Goal: Check status: Check status

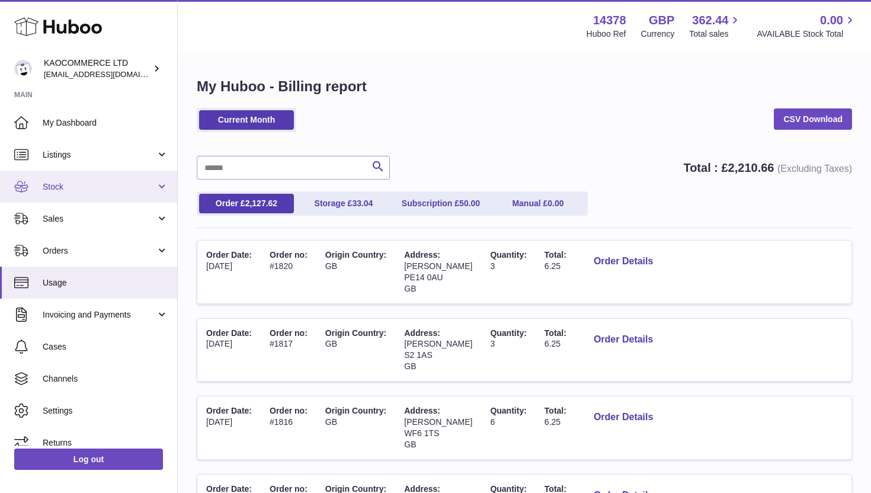
click at [71, 190] on span "Stock" at bounding box center [99, 186] width 113 height 11
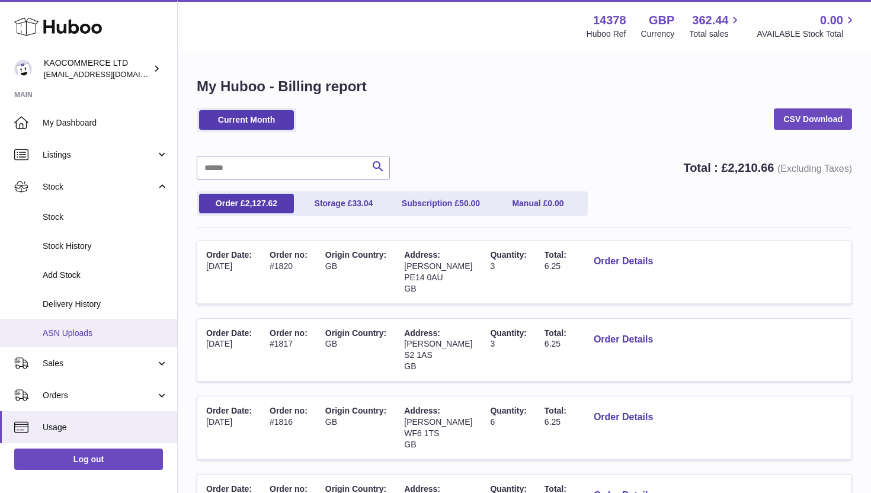
click at [79, 322] on link "ASN Uploads" at bounding box center [88, 333] width 177 height 29
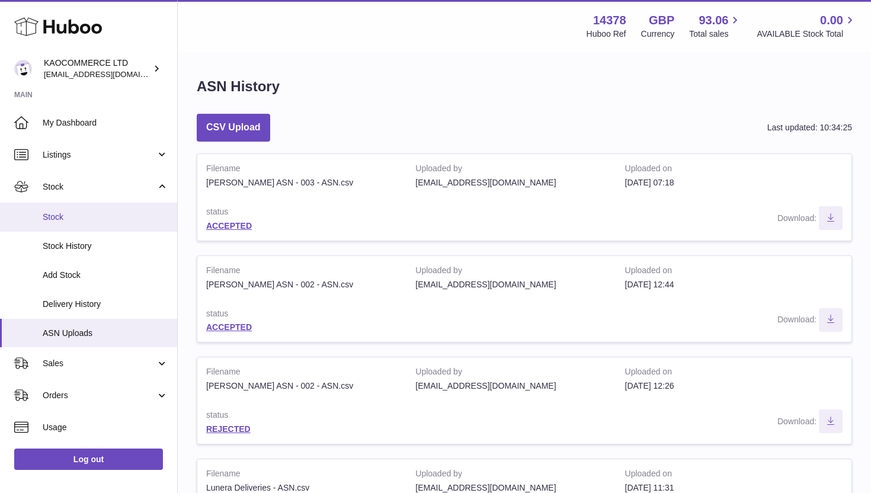
click at [79, 225] on link "Stock" at bounding box center [88, 217] width 177 height 29
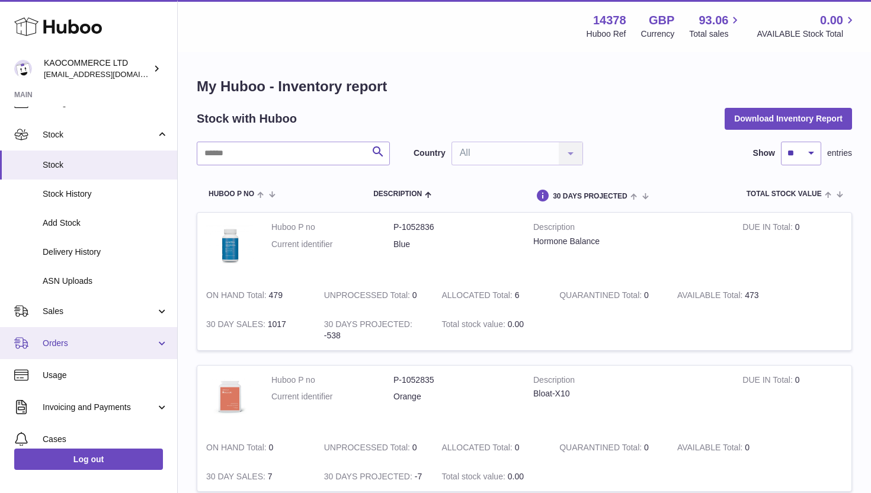
scroll to position [53, 0]
click at [107, 351] on link "Orders" at bounding box center [88, 342] width 177 height 32
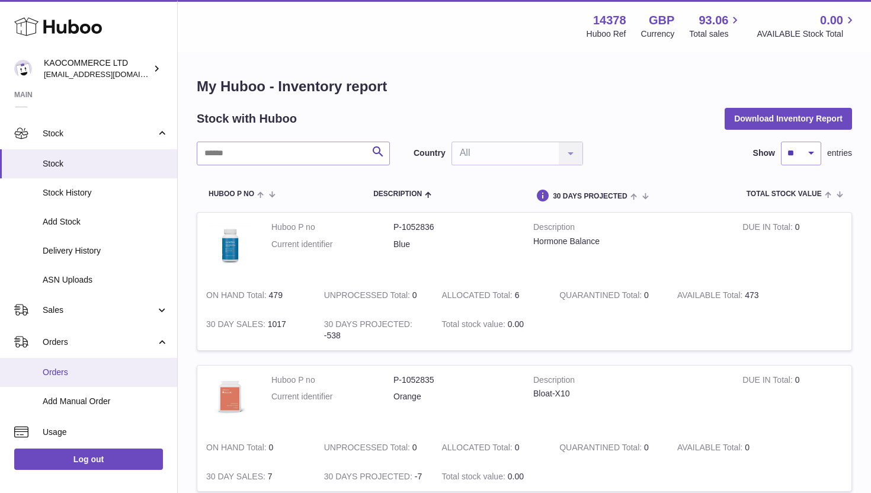
click at [87, 382] on link "Orders" at bounding box center [88, 372] width 177 height 29
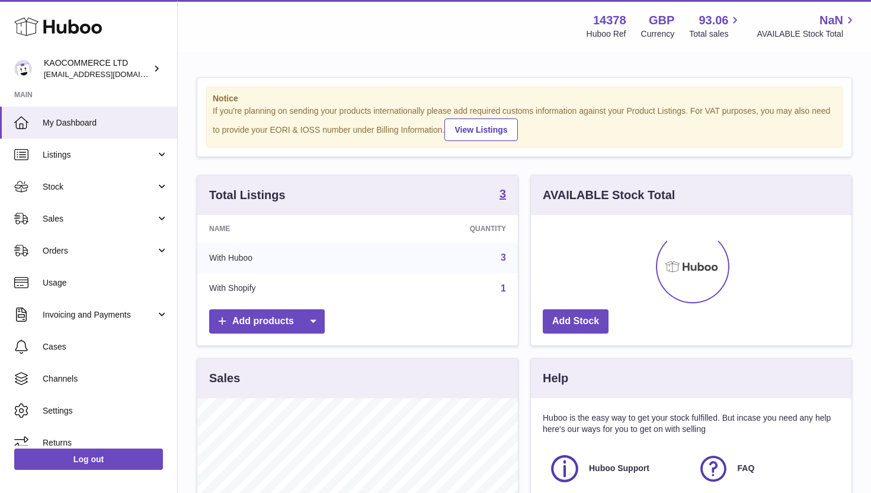
scroll to position [185, 321]
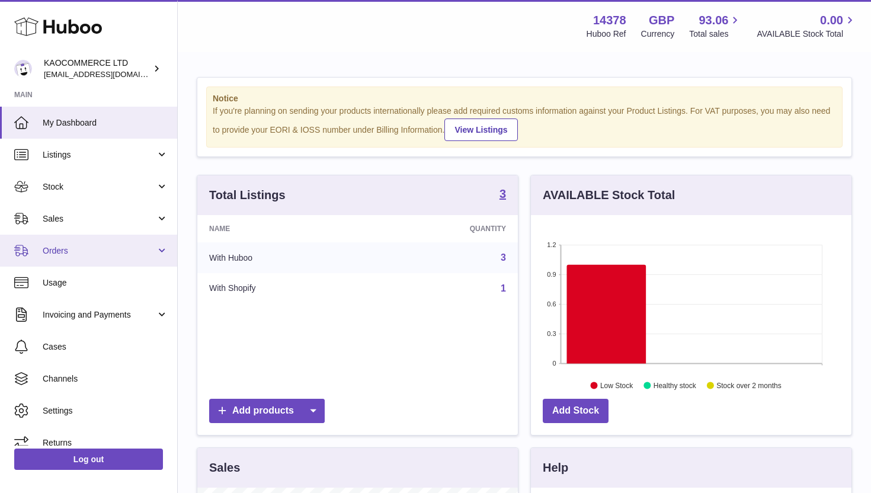
click at [92, 246] on span "Orders" at bounding box center [99, 250] width 113 height 11
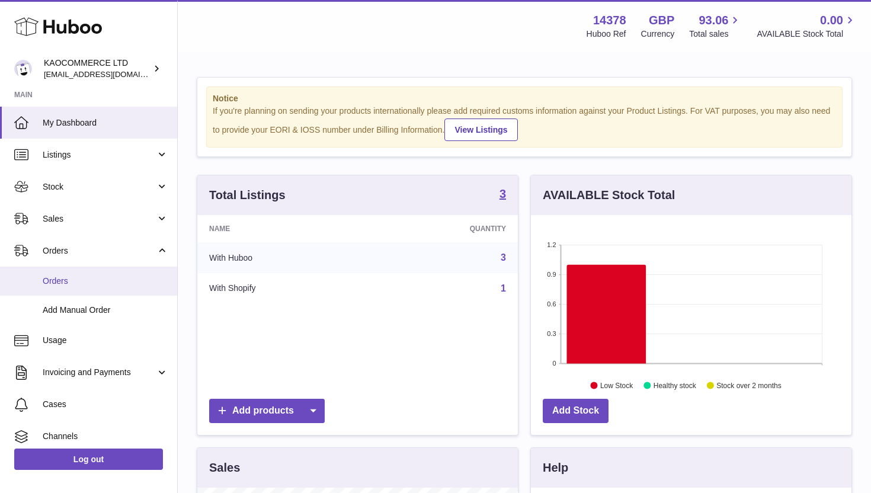
click at [87, 279] on span "Orders" at bounding box center [106, 280] width 126 height 11
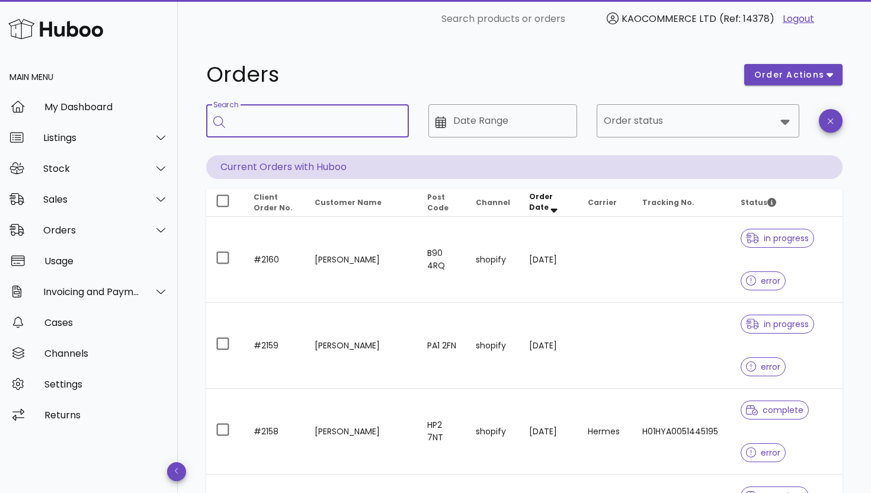
click at [291, 124] on input "Search" at bounding box center [315, 120] width 167 height 19
type input "*"
type input "**********"
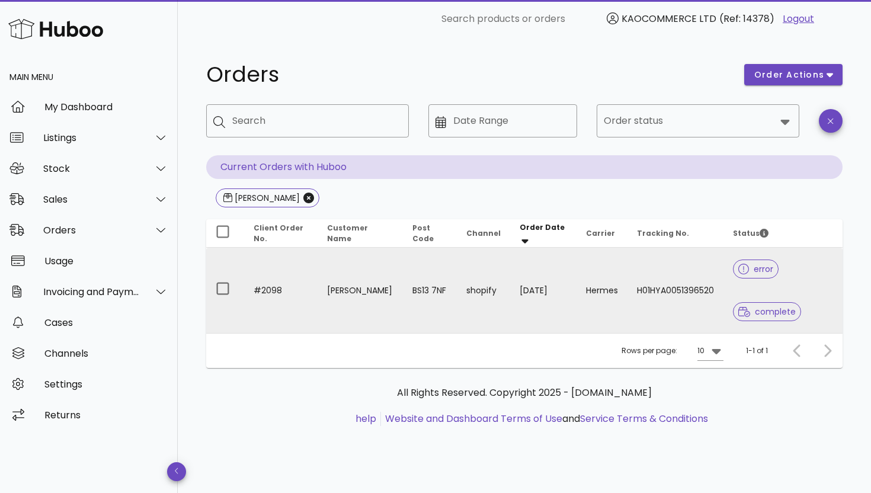
click at [357, 268] on td "Kyle Foster" at bounding box center [360, 290] width 85 height 85
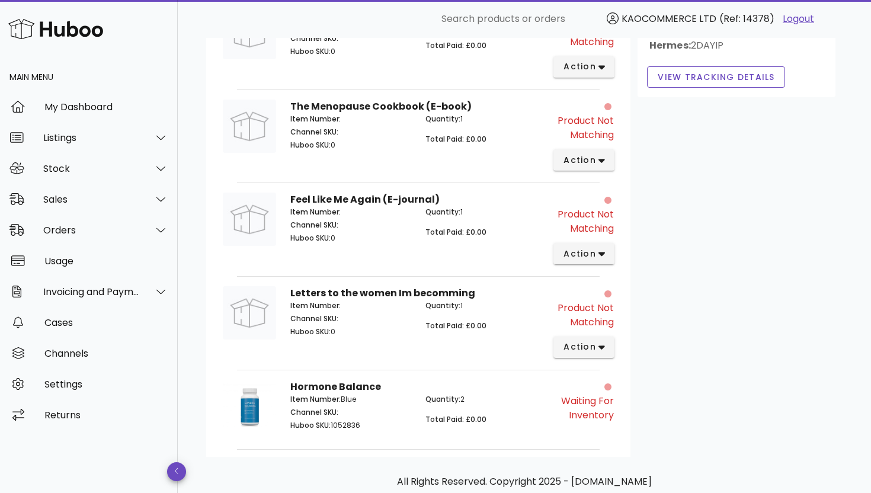
scroll to position [458, 0]
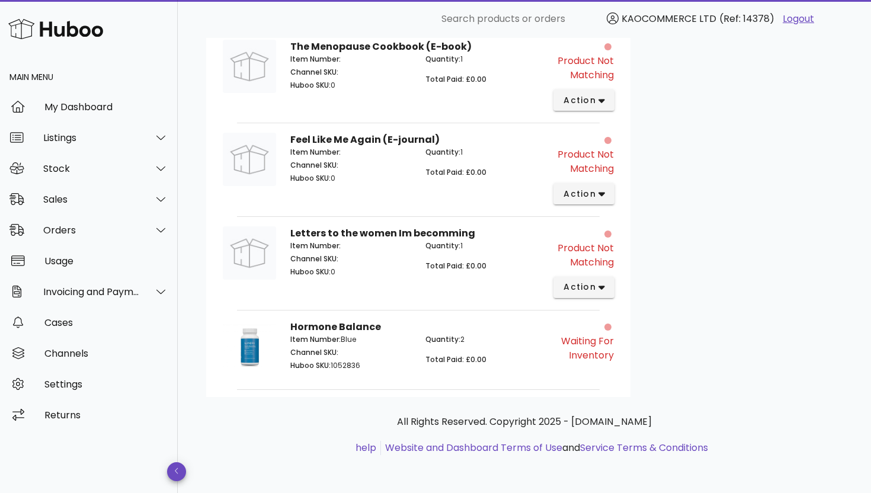
drag, startPoint x: 615, startPoint y: 356, endPoint x: 573, endPoint y: 331, distance: 48.9
click at [573, 331] on div "Waiting for Inventory" at bounding box center [587, 349] width 68 height 72
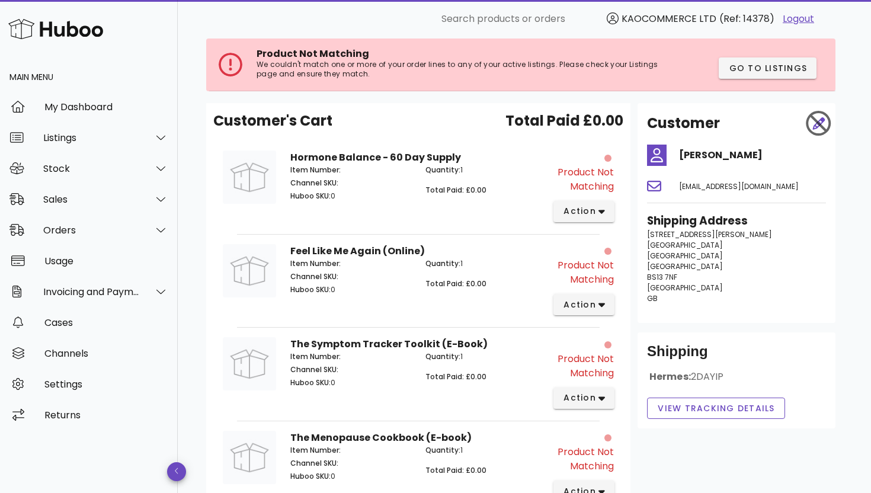
scroll to position [0, 0]
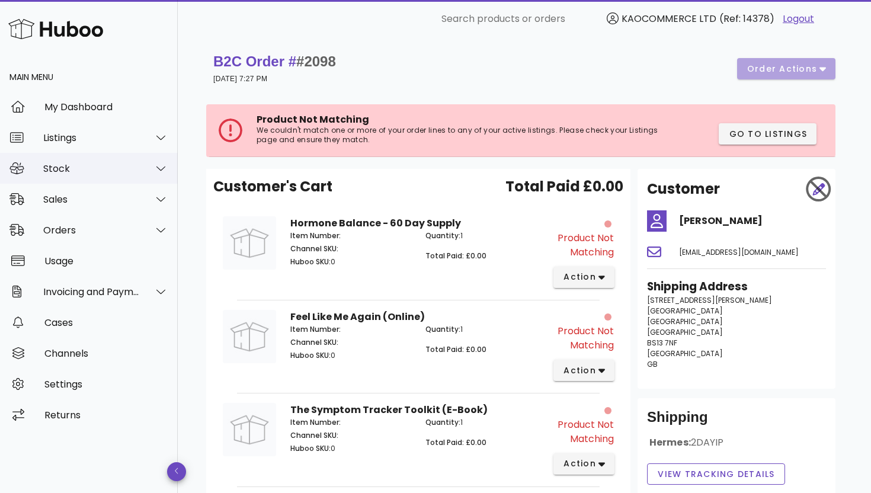
click at [101, 169] on div "Stock" at bounding box center [91, 168] width 97 height 11
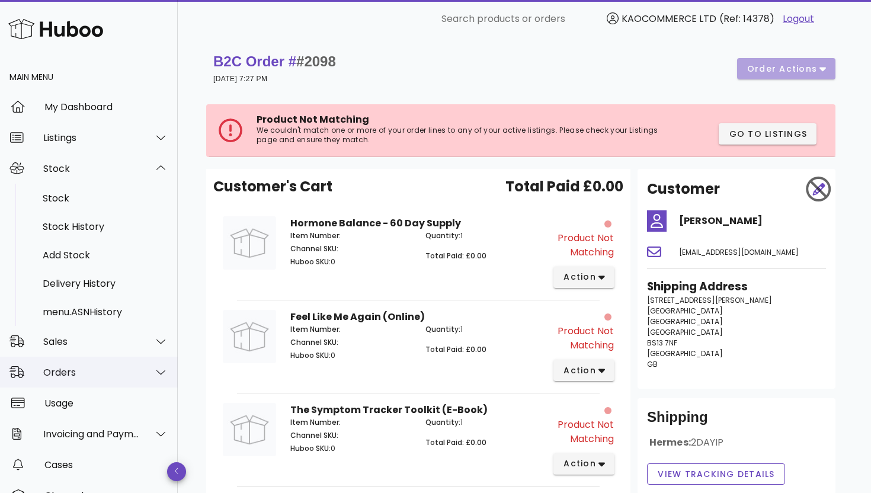
click at [111, 357] on div "Orders" at bounding box center [89, 372] width 178 height 31
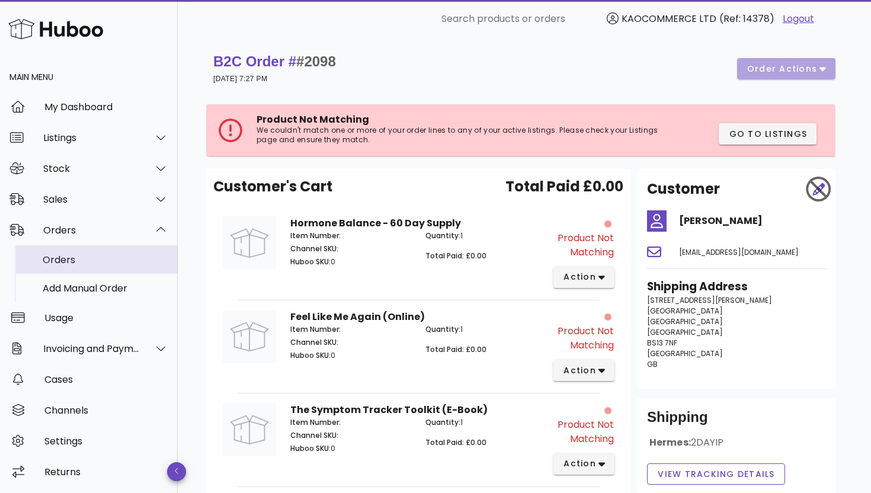
click at [100, 267] on div "Orders" at bounding box center [106, 259] width 126 height 25
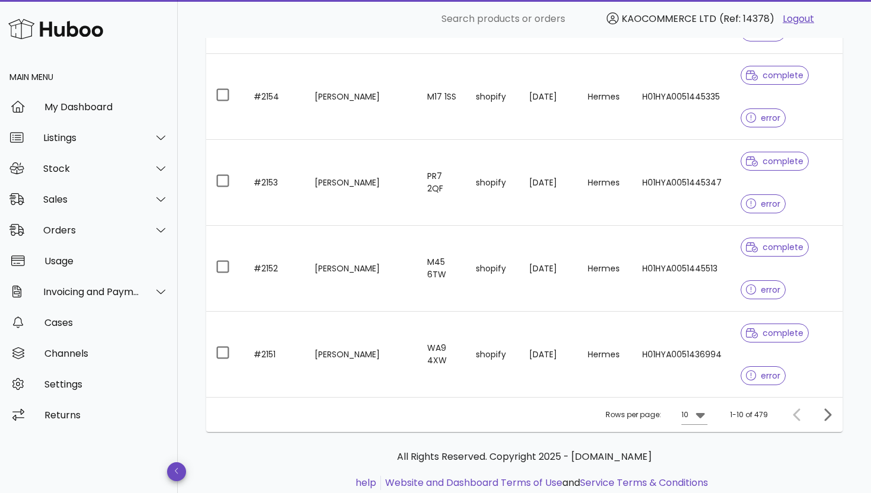
scroll to position [713, 0]
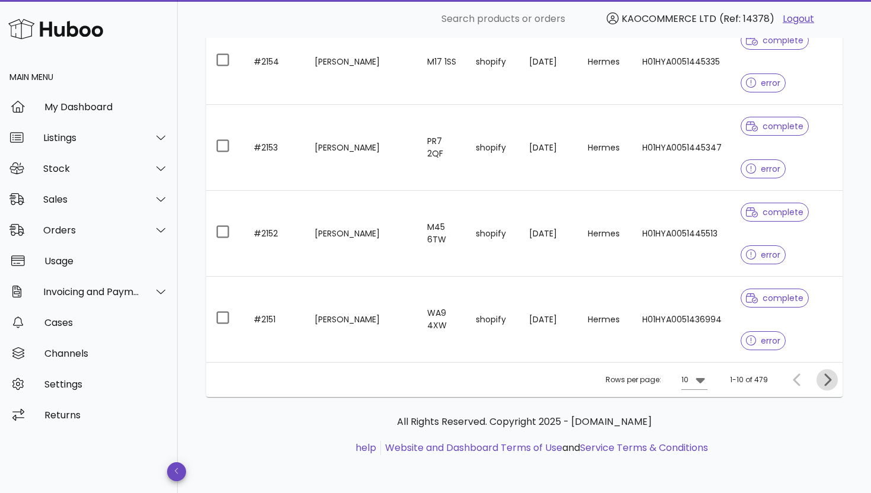
click at [826, 379] on icon "Next page" at bounding box center [827, 380] width 14 height 14
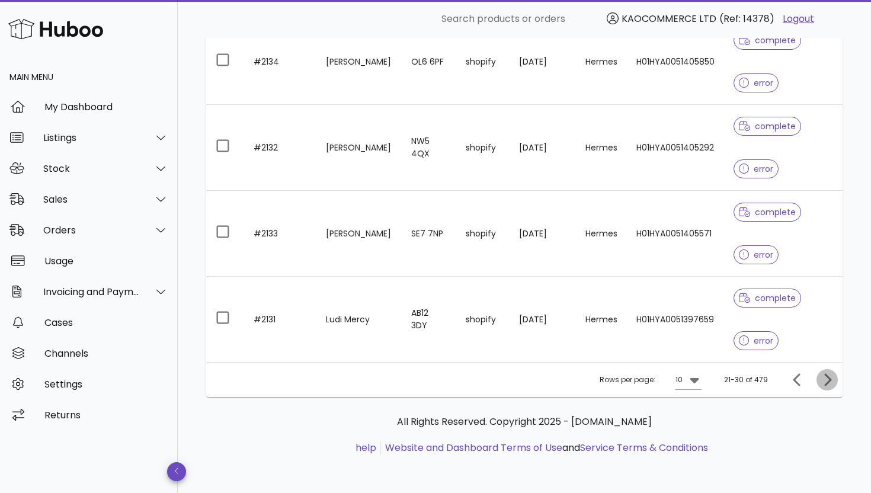
click at [826, 379] on icon "Next page" at bounding box center [827, 380] width 14 height 14
click at [826, 376] on icon "Next page" at bounding box center [827, 379] width 7 height 12
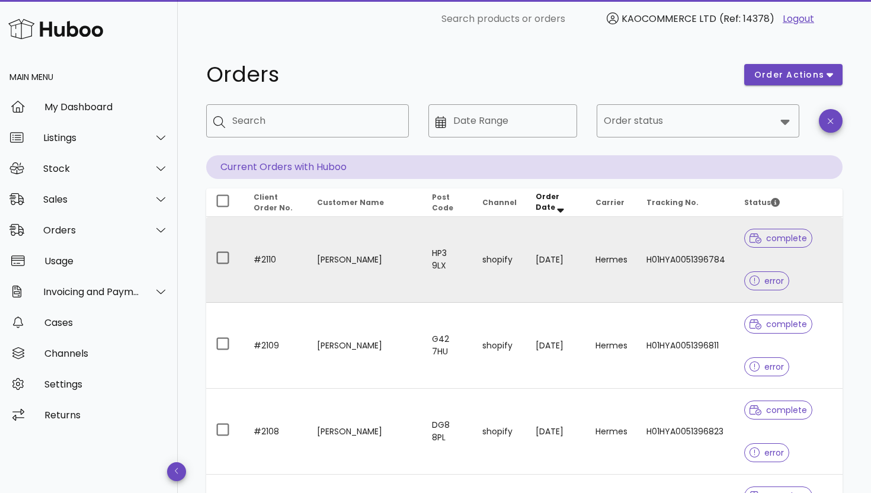
click at [536, 233] on td "16/08/2025" at bounding box center [556, 260] width 60 height 86
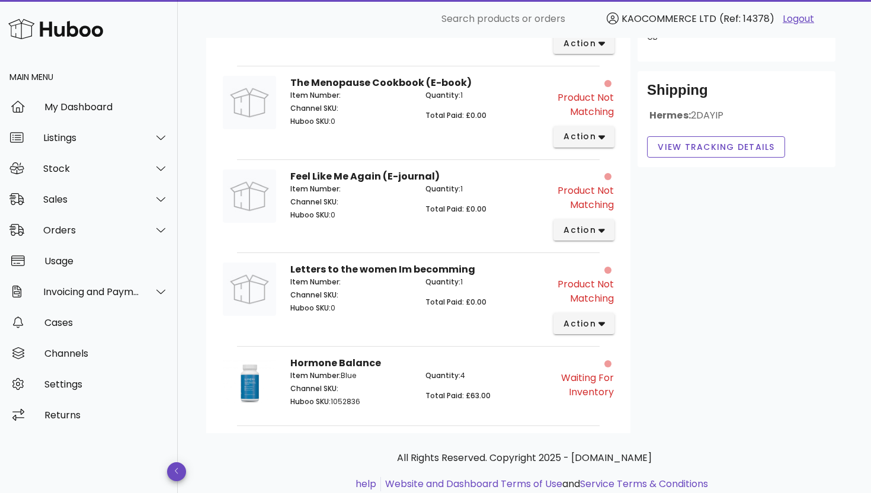
scroll to position [364, 0]
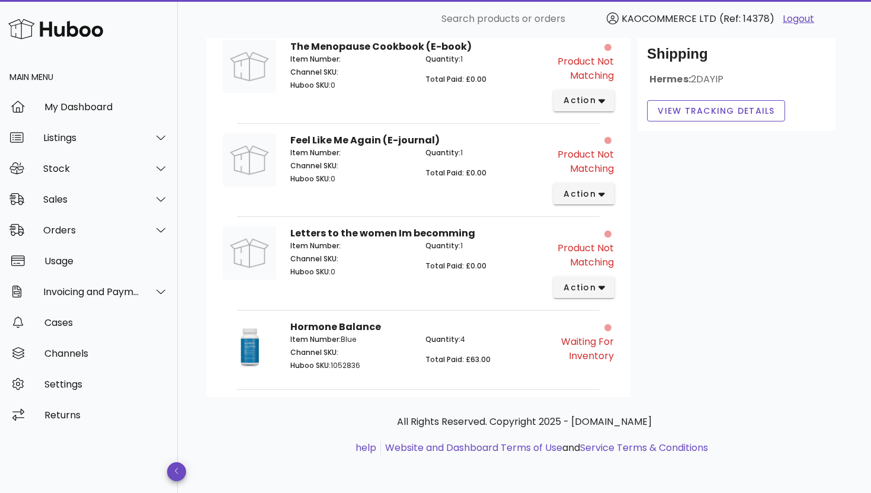
click at [465, 336] on p "Quantity: 4" at bounding box center [485, 339] width 121 height 11
drag, startPoint x: 566, startPoint y: 340, endPoint x: 584, endPoint y: 353, distance: 21.2
click at [584, 353] on div "Waiting for Inventory" at bounding box center [583, 349] width 60 height 28
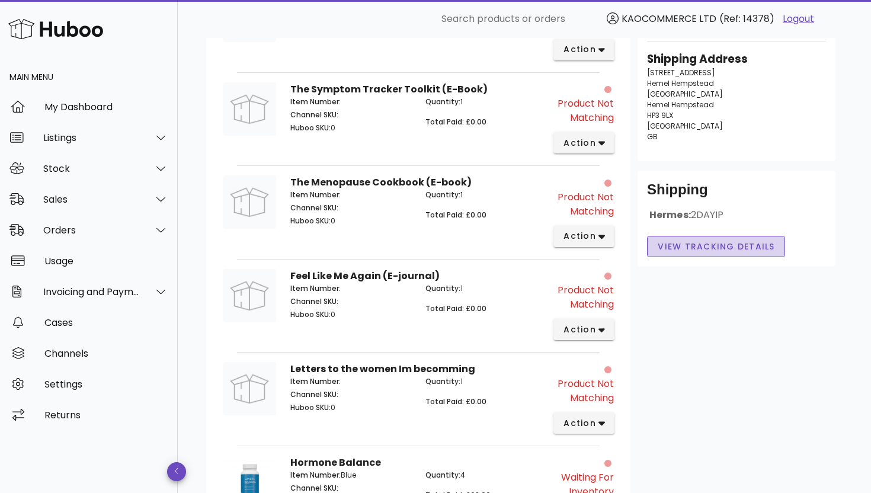
click at [696, 251] on span "View Tracking details" at bounding box center [716, 247] width 118 height 12
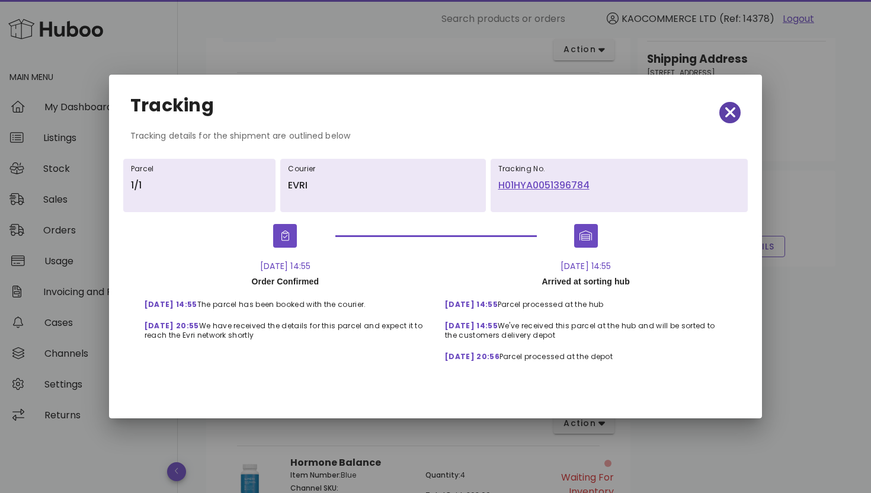
click at [735, 117] on icon "button" at bounding box center [730, 112] width 11 height 11
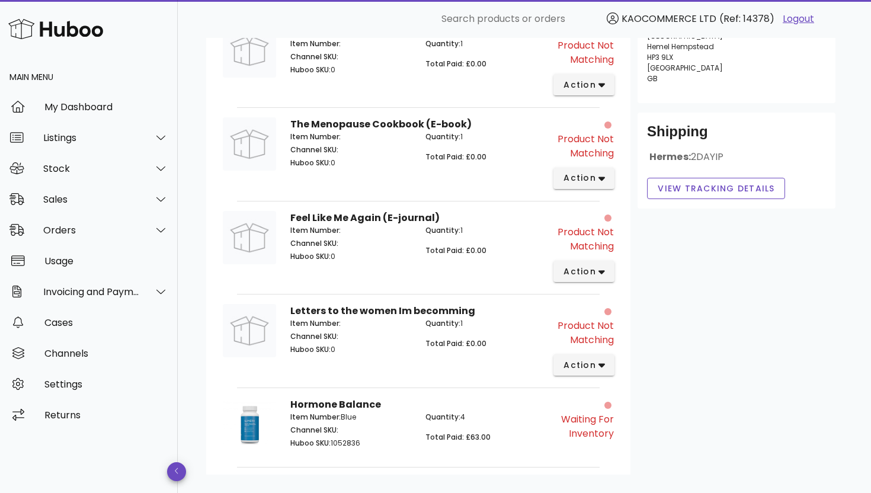
scroll to position [364, 0]
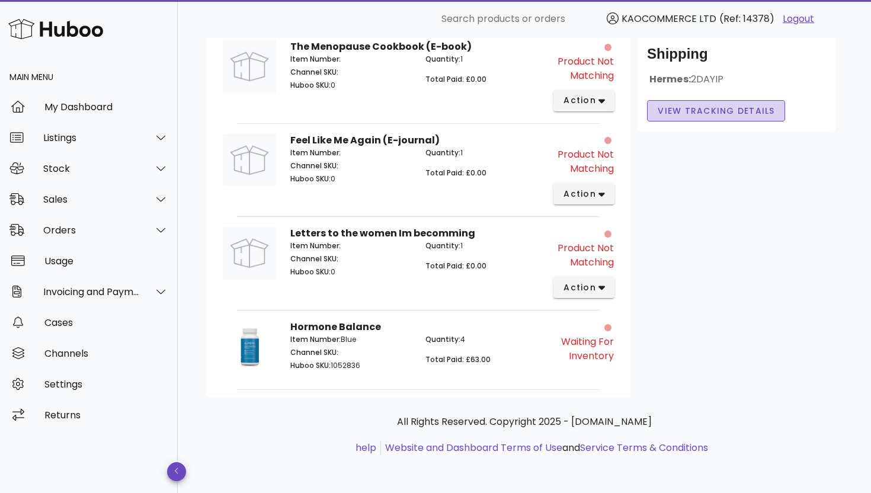
click at [691, 105] on span "View Tracking details" at bounding box center [716, 111] width 118 height 12
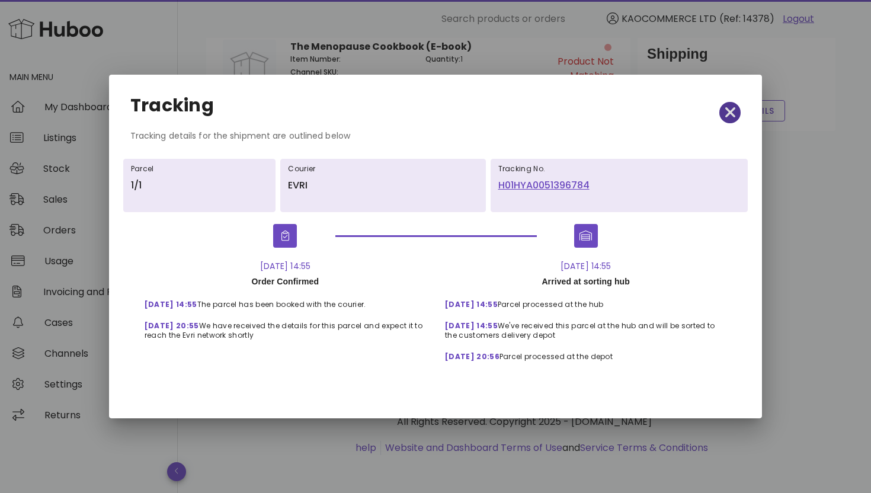
click at [728, 115] on icon "button" at bounding box center [730, 112] width 11 height 11
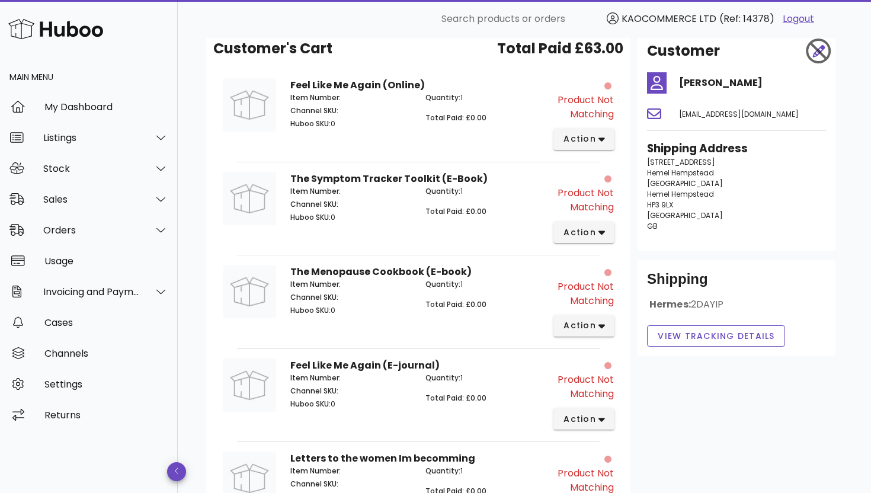
scroll to position [0, 0]
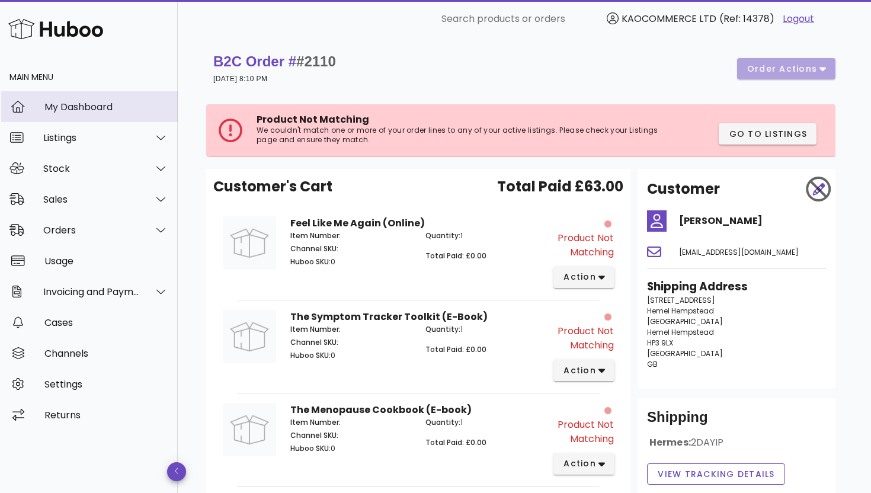
click at [94, 108] on div "My Dashboard" at bounding box center [106, 106] width 124 height 11
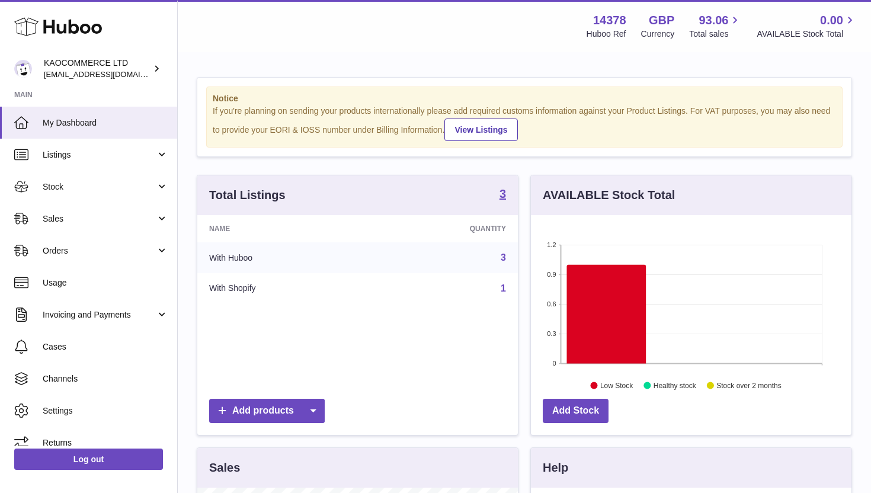
scroll to position [185, 321]
click at [110, 183] on span "Stock" at bounding box center [99, 186] width 113 height 11
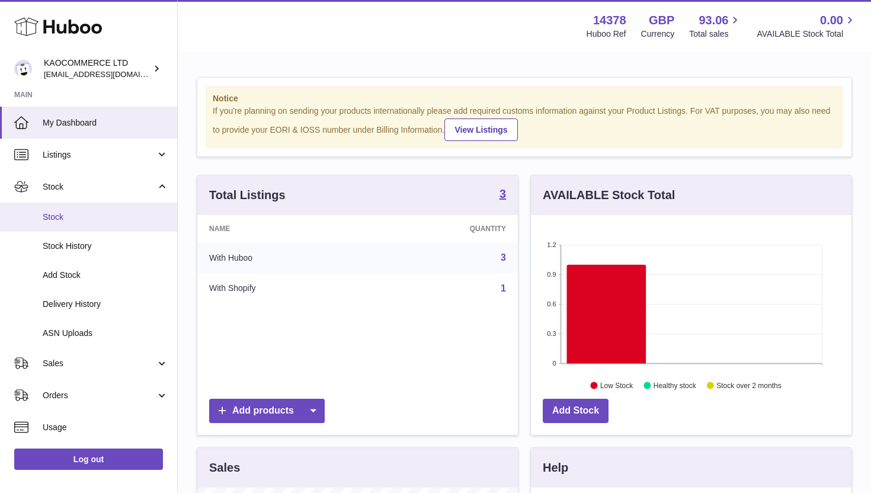
click at [92, 227] on link "Stock" at bounding box center [88, 217] width 177 height 29
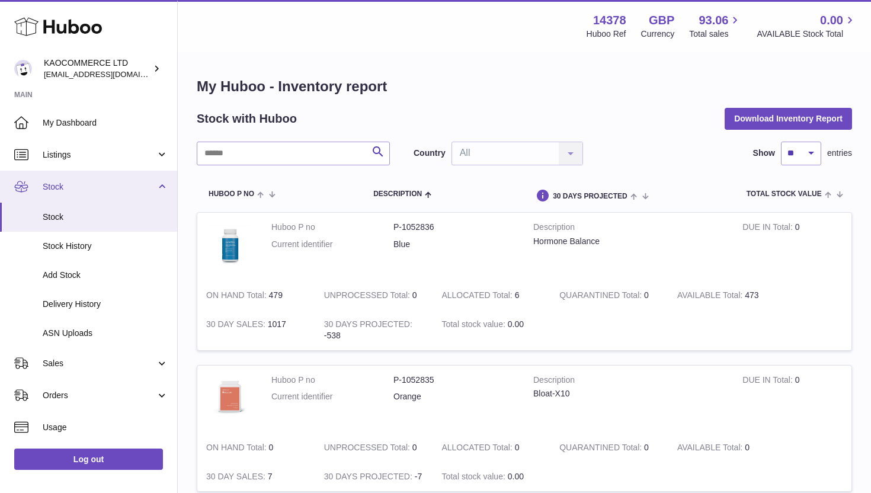
click at [127, 194] on link "Stock" at bounding box center [88, 187] width 177 height 32
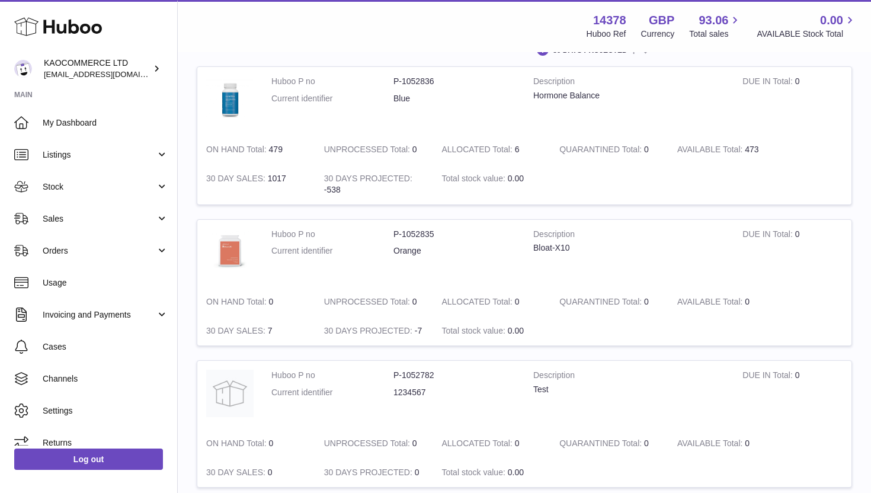
scroll to position [60, 0]
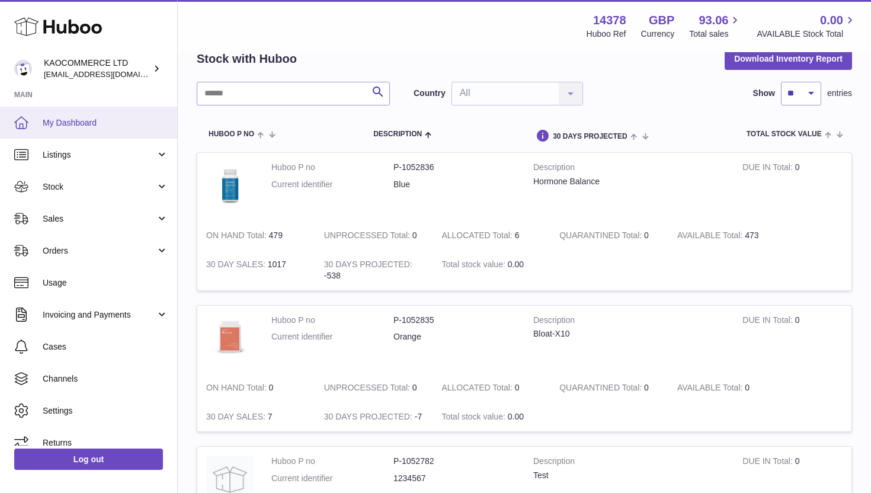
click at [105, 129] on link "My Dashboard" at bounding box center [88, 123] width 177 height 32
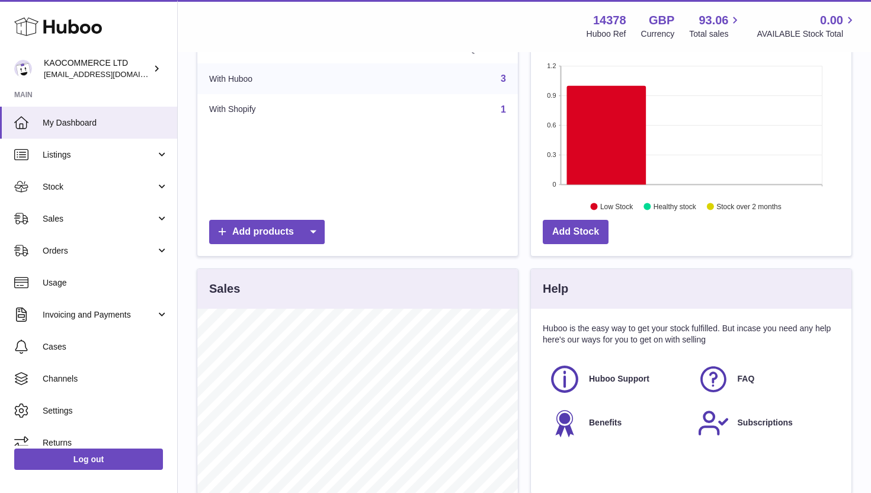
scroll to position [17, 0]
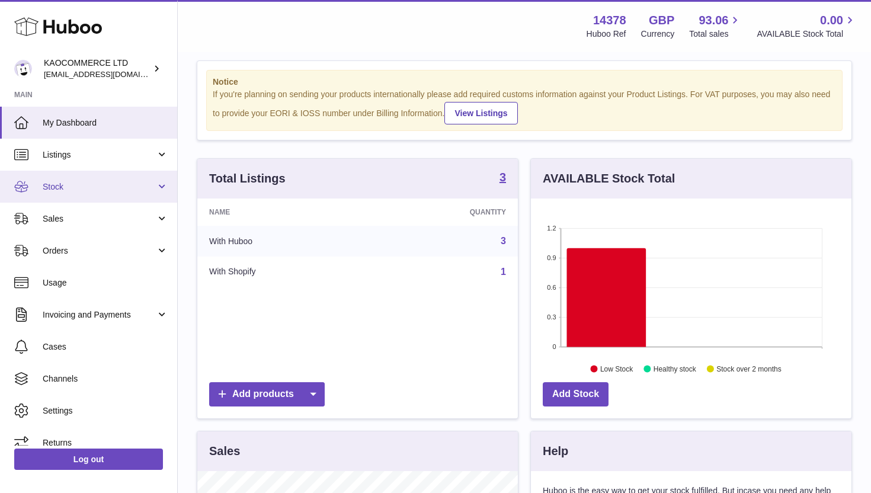
click at [109, 190] on span "Stock" at bounding box center [99, 186] width 113 height 11
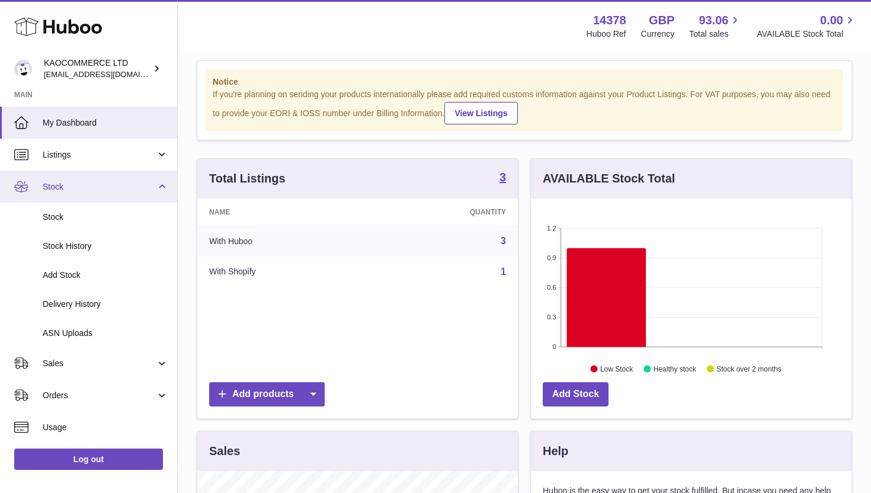
click at [109, 190] on span "Stock" at bounding box center [99, 186] width 113 height 11
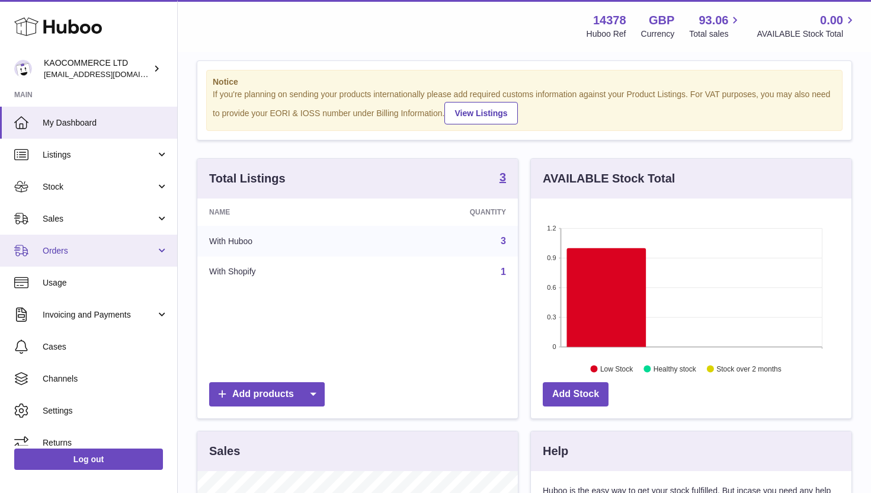
click at [89, 252] on span "Orders" at bounding box center [99, 250] width 113 height 11
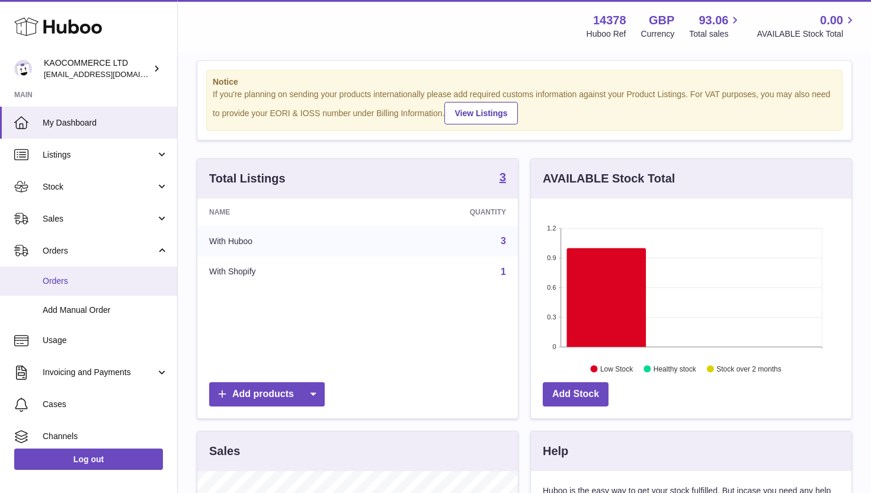
click at [101, 290] on link "Orders" at bounding box center [88, 281] width 177 height 29
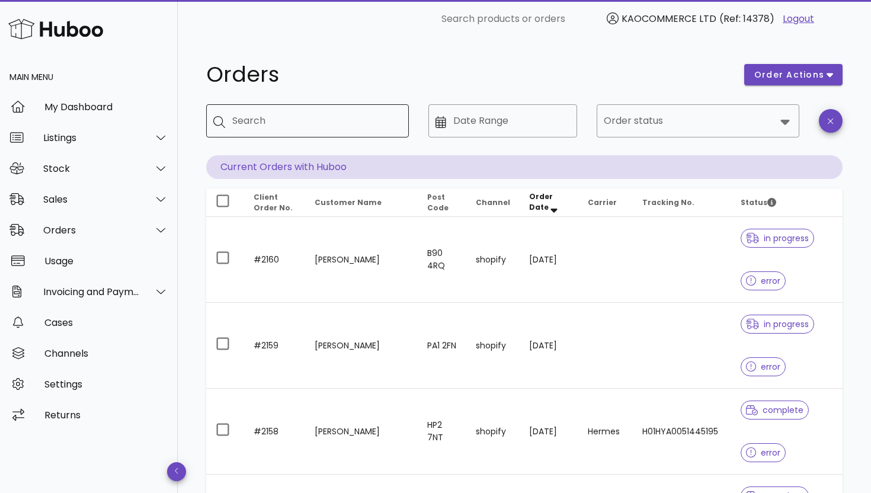
click at [294, 118] on input "Search" at bounding box center [315, 120] width 167 height 19
type input "**********"
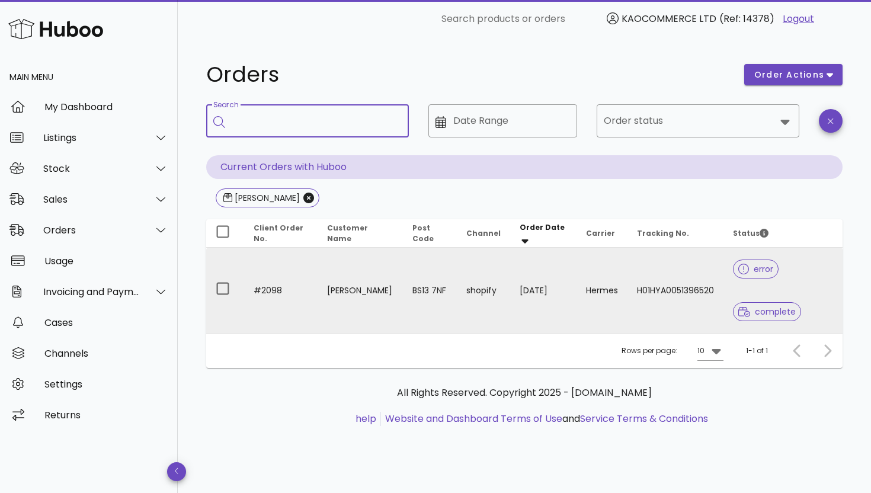
click at [325, 290] on td "[PERSON_NAME]" at bounding box center [360, 290] width 85 height 85
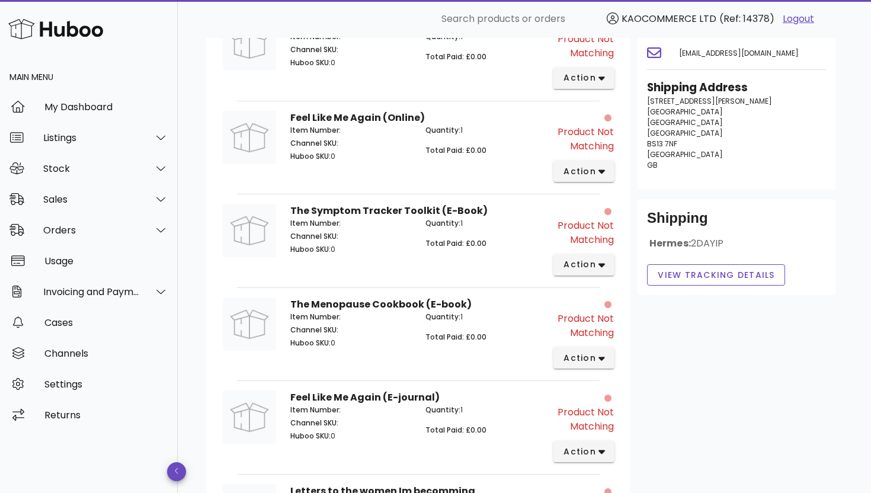
scroll to position [458, 0]
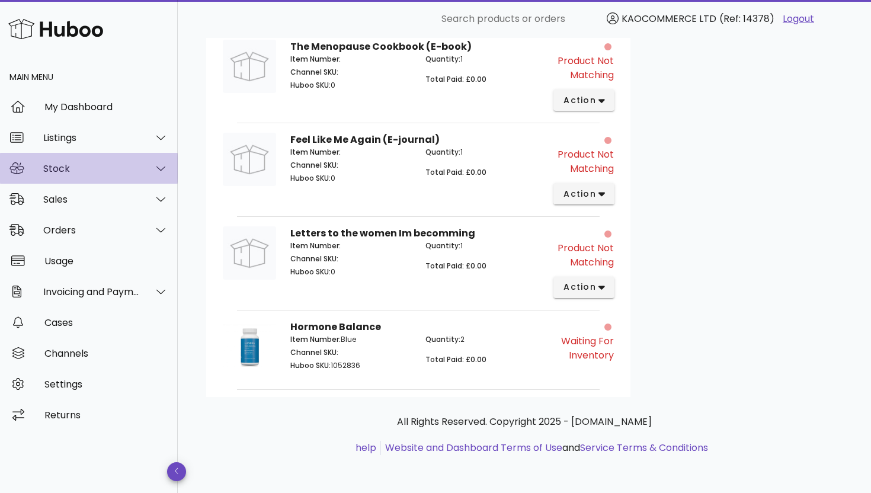
click at [117, 166] on div "Stock" at bounding box center [91, 168] width 97 height 11
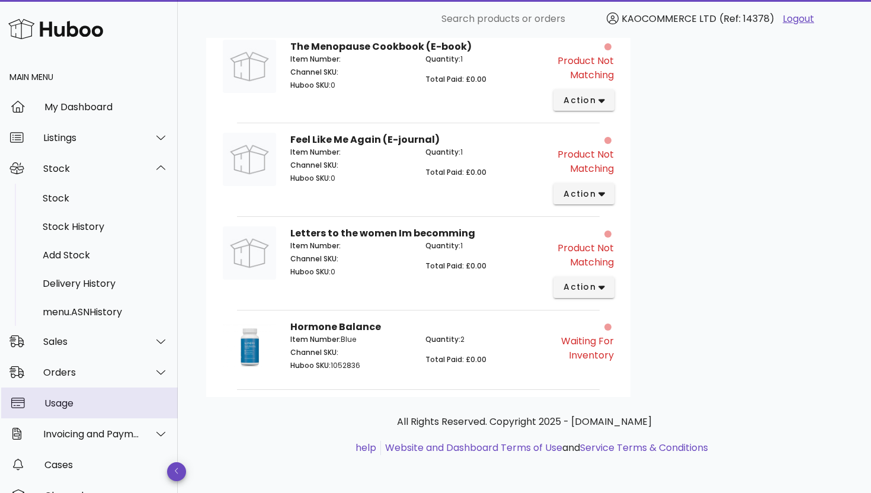
click at [98, 392] on div "Usage" at bounding box center [106, 402] width 124 height 25
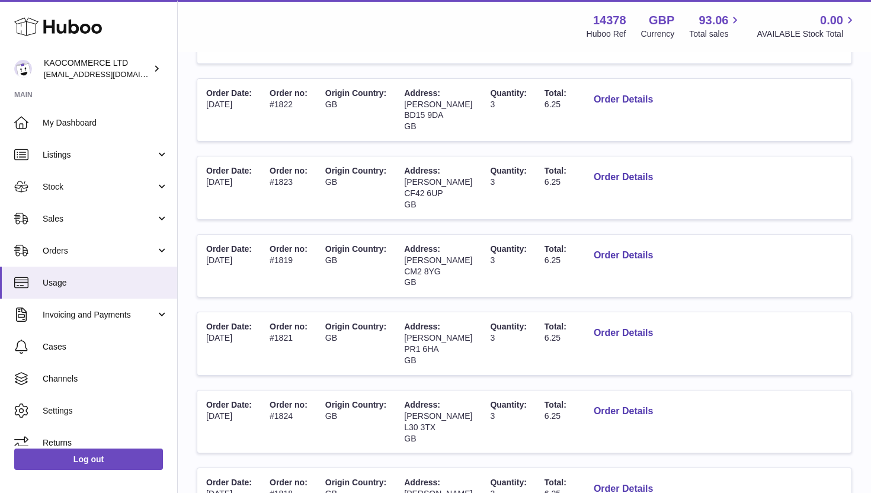
scroll to position [650, 0]
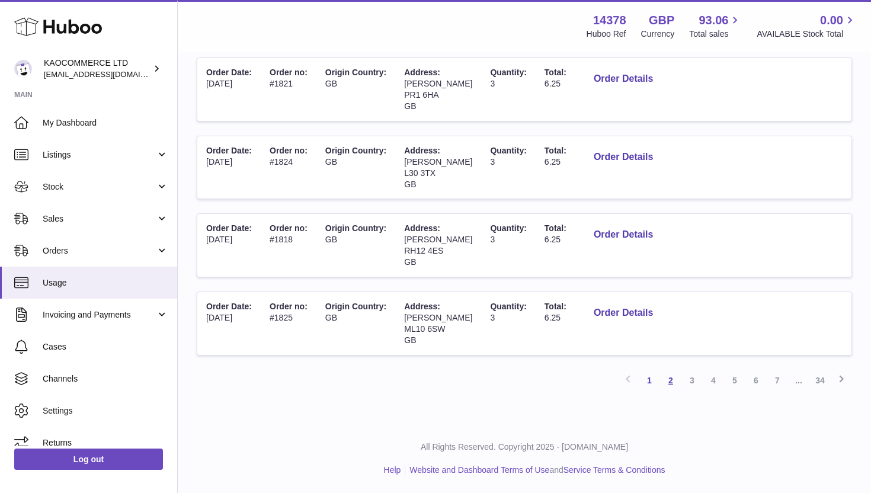
click at [669, 382] on link "2" at bounding box center [670, 380] width 21 height 21
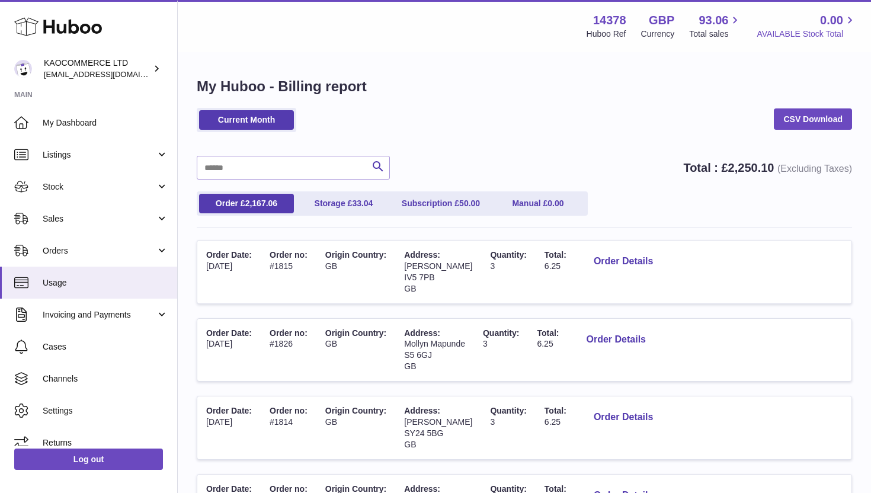
click at [825, 19] on span "0.00" at bounding box center [831, 20] width 23 height 16
